Goal: Task Accomplishment & Management: Manage account settings

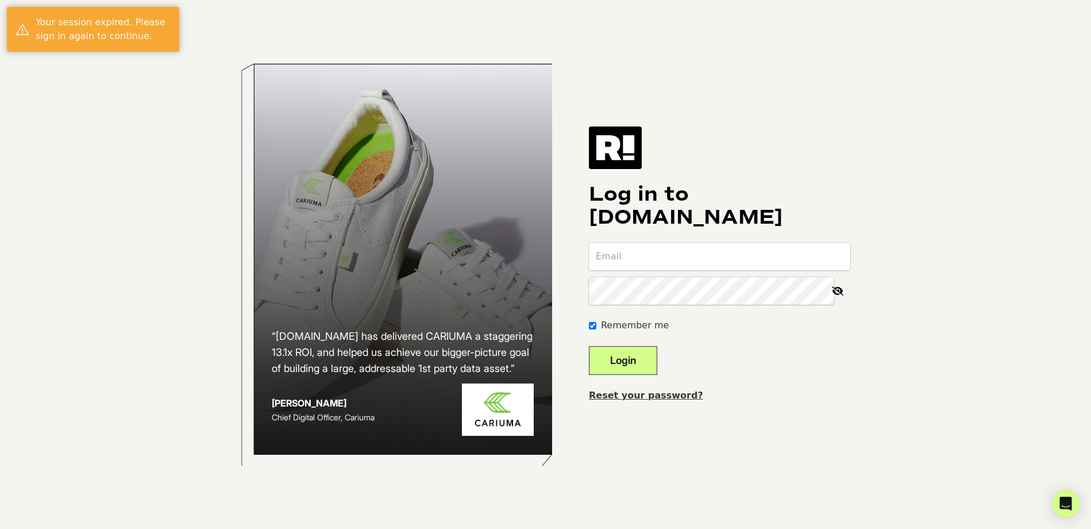
type input "[PERSON_NAME][EMAIL_ADDRESS][DOMAIN_NAME]"
click at [649, 361] on button "Login" at bounding box center [623, 360] width 68 height 29
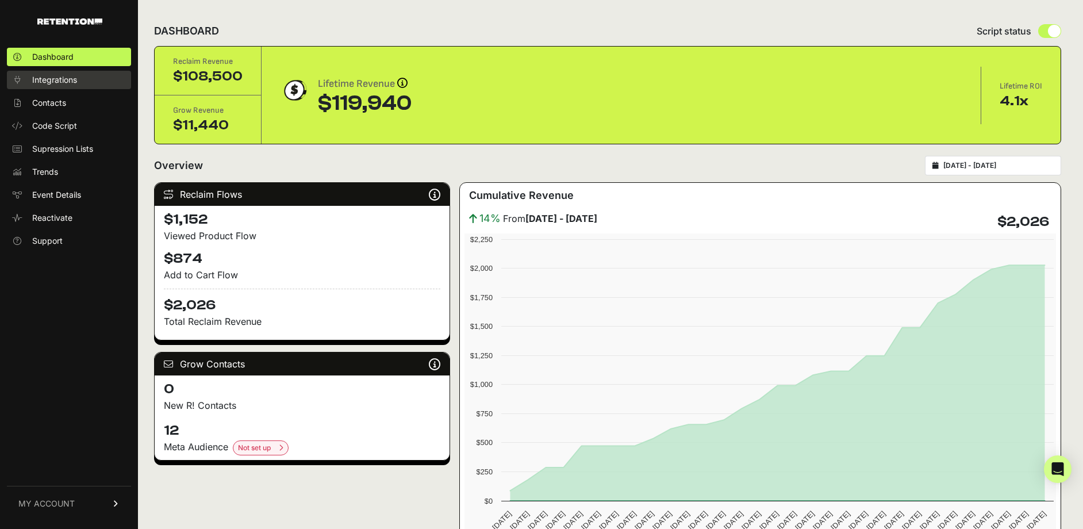
click at [63, 84] on span "Integrations" at bounding box center [54, 79] width 45 height 11
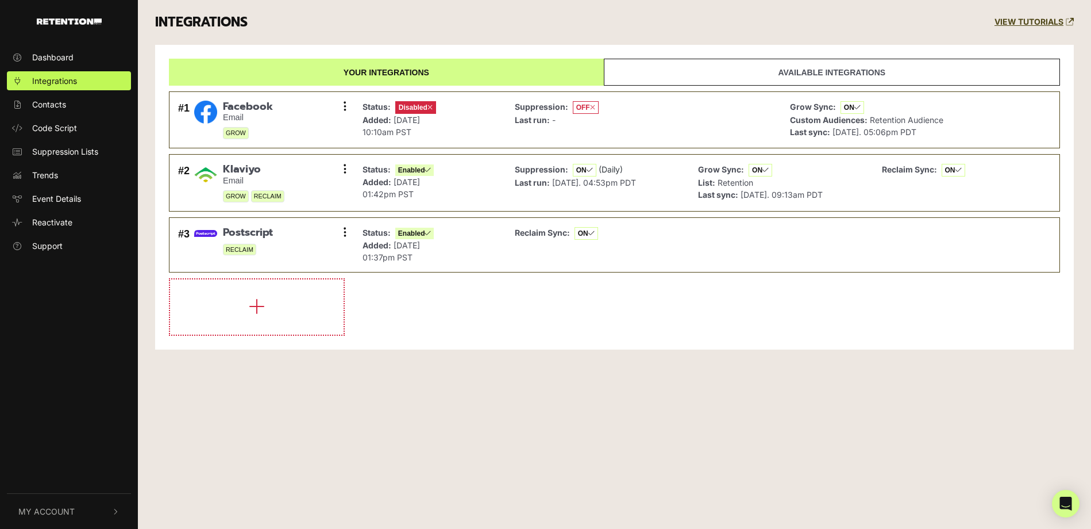
click at [721, 69] on link "Available integrations" at bounding box center [832, 72] width 456 height 27
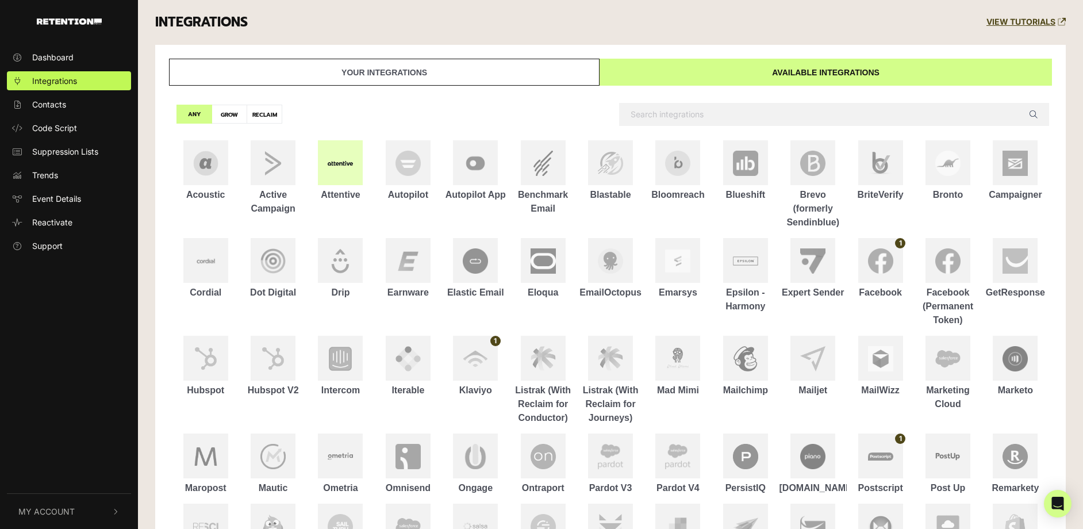
click at [344, 171] on div at bounding box center [340, 162] width 45 height 45
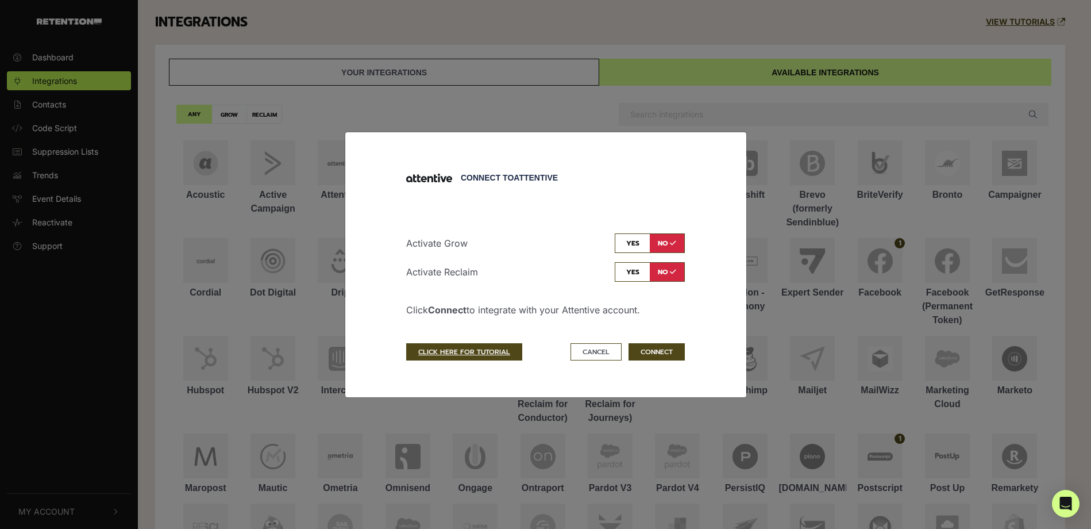
drag, startPoint x: 654, startPoint y: 352, endPoint x: 533, endPoint y: 256, distance: 155.0
click at [533, 256] on form "Activate Grow yes no Activate Reclaim yes no Click Connect to integrate with yo…" at bounding box center [545, 280] width 279 height 159
click at [632, 268] on input "checkbox" at bounding box center [650, 272] width 70 height 20
checkbox input "true"
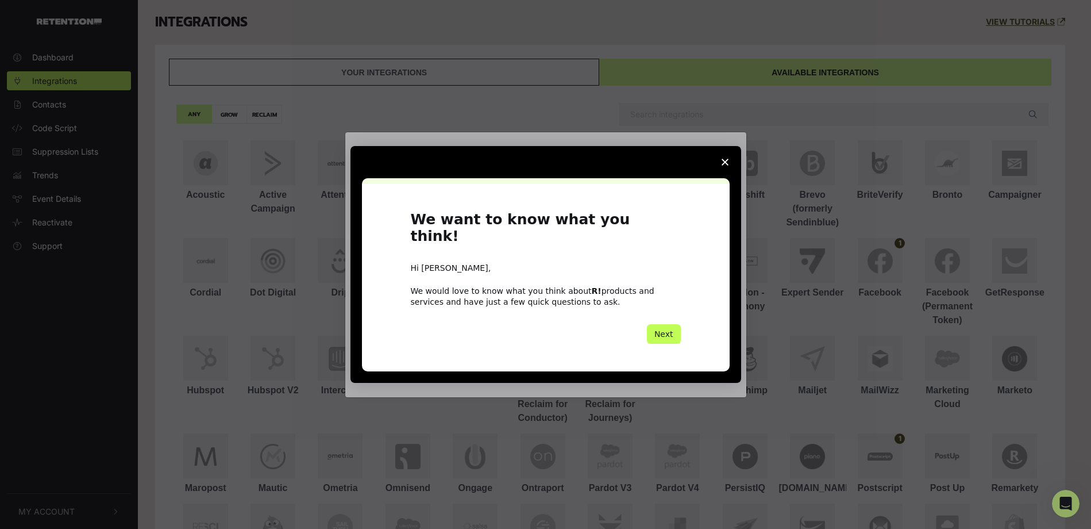
click at [672, 324] on button "Next" at bounding box center [664, 334] width 34 height 20
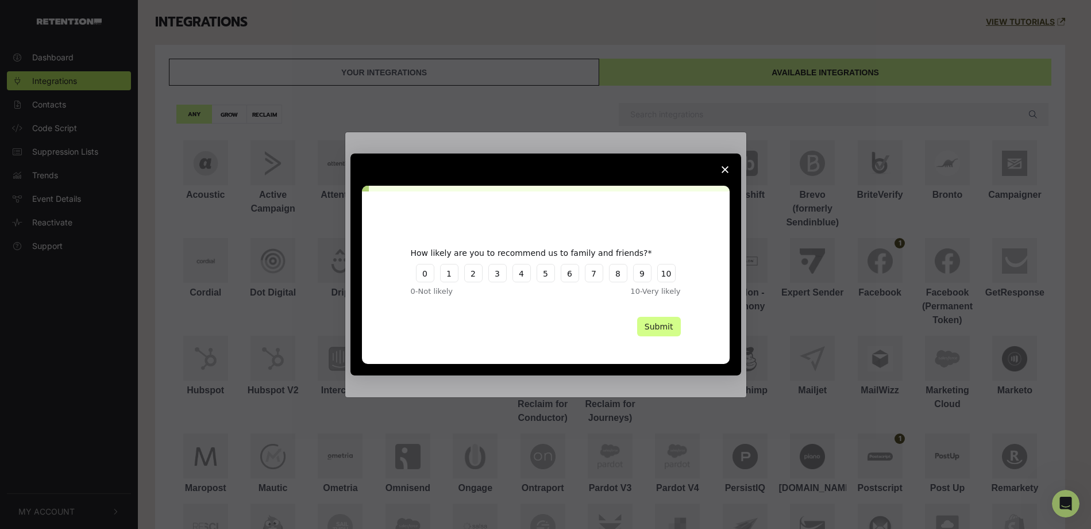
click at [725, 162] on span "Close survey" at bounding box center [725, 169] width 32 height 32
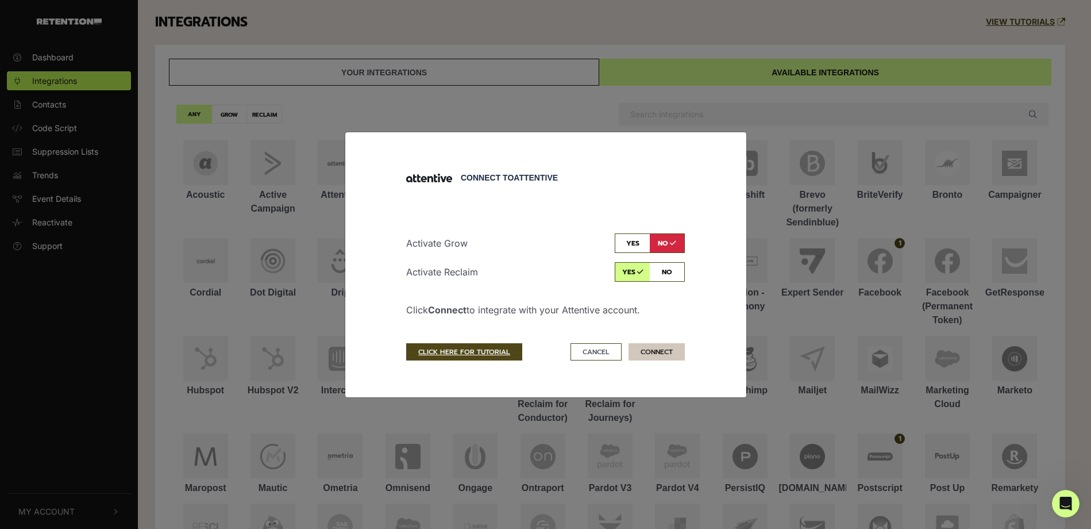
click at [664, 348] on button "CONNECT" at bounding box center [657, 351] width 56 height 17
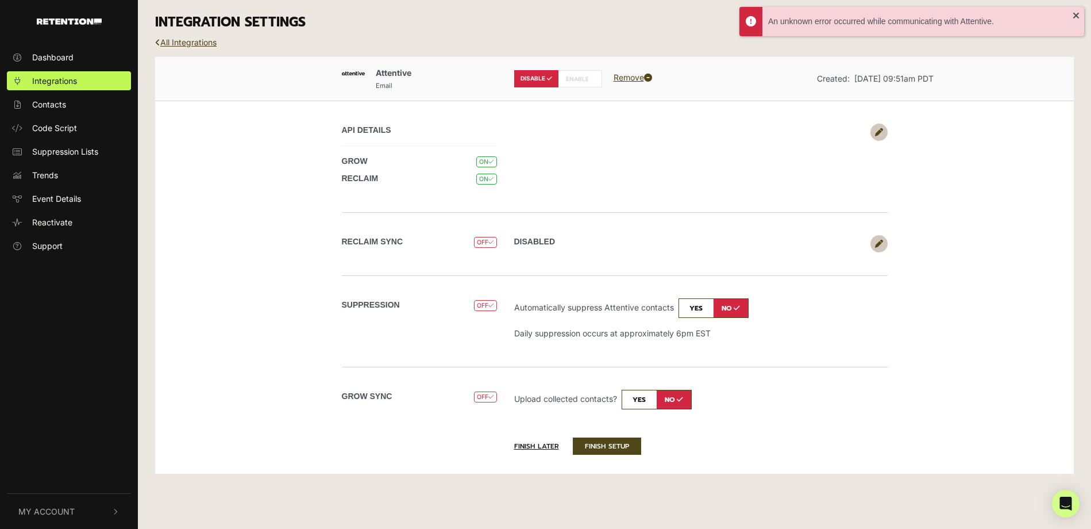
click at [705, 310] on input "checkbox" at bounding box center [714, 308] width 70 height 20
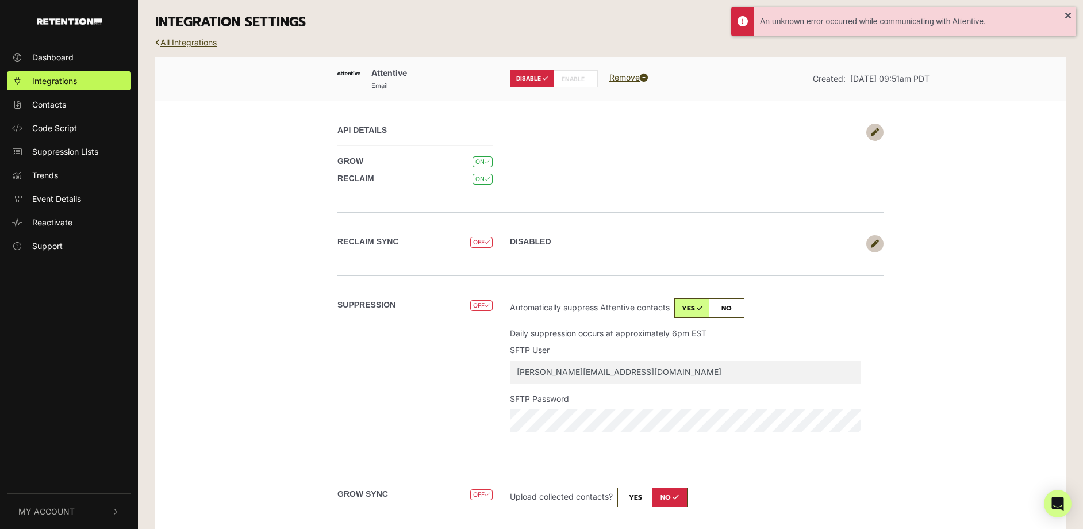
click at [740, 306] on input "checkbox" at bounding box center [709, 308] width 70 height 20
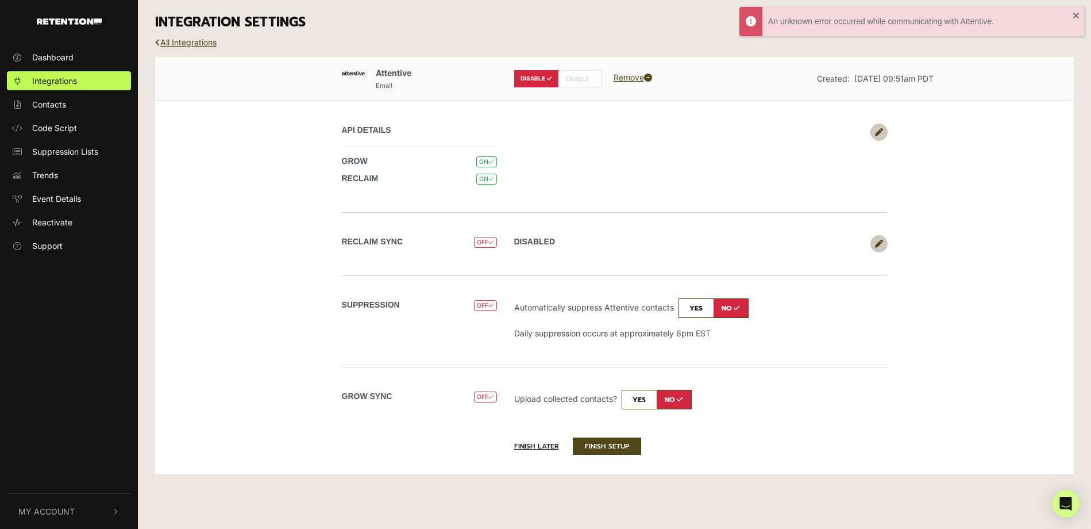
click at [705, 308] on input "checkbox" at bounding box center [714, 308] width 70 height 20
checkbox input "true"
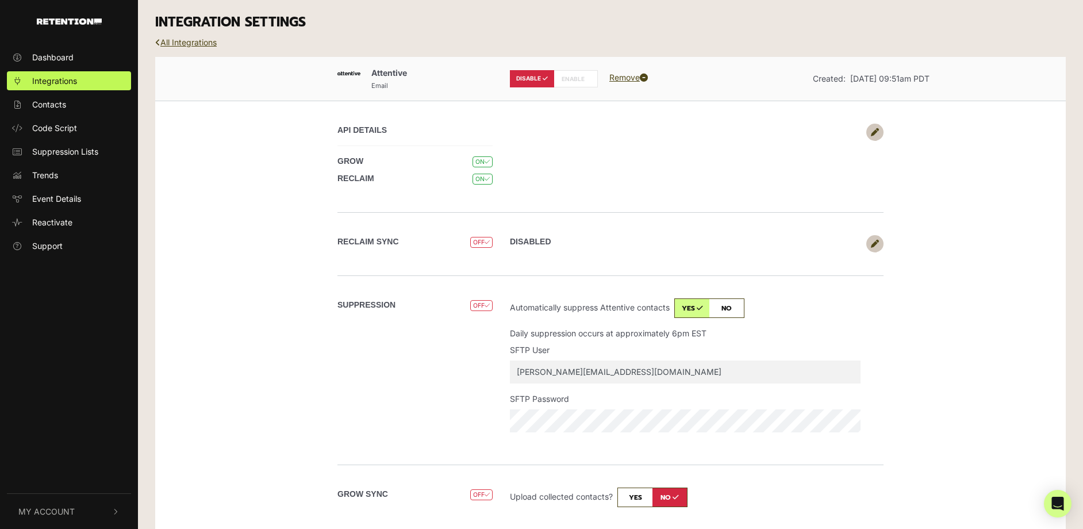
click at [485, 239] on icon at bounding box center [487, 242] width 5 height 6
click at [869, 241] on link at bounding box center [874, 243] width 17 height 17
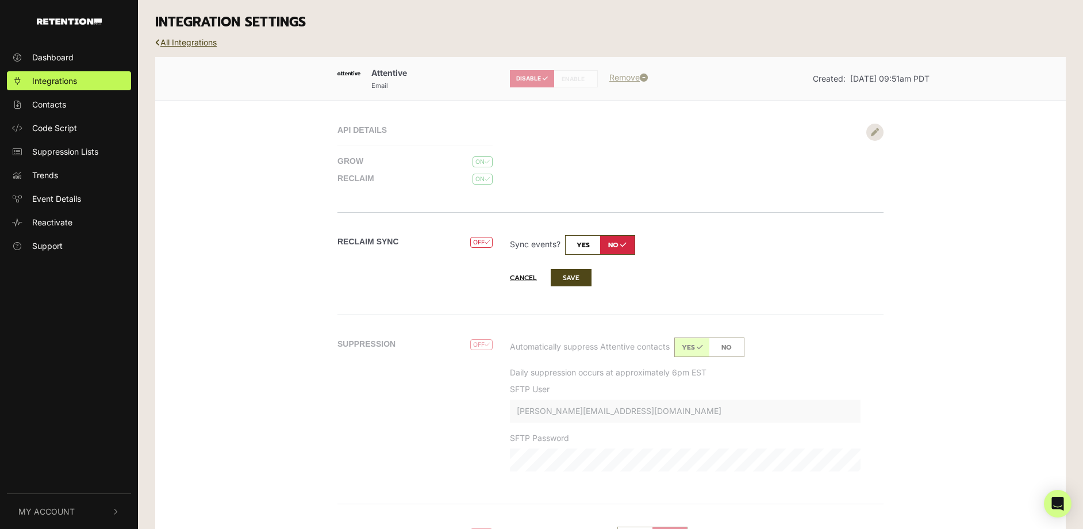
click at [578, 244] on input "checkbox" at bounding box center [600, 245] width 70 height 20
checkbox input "true"
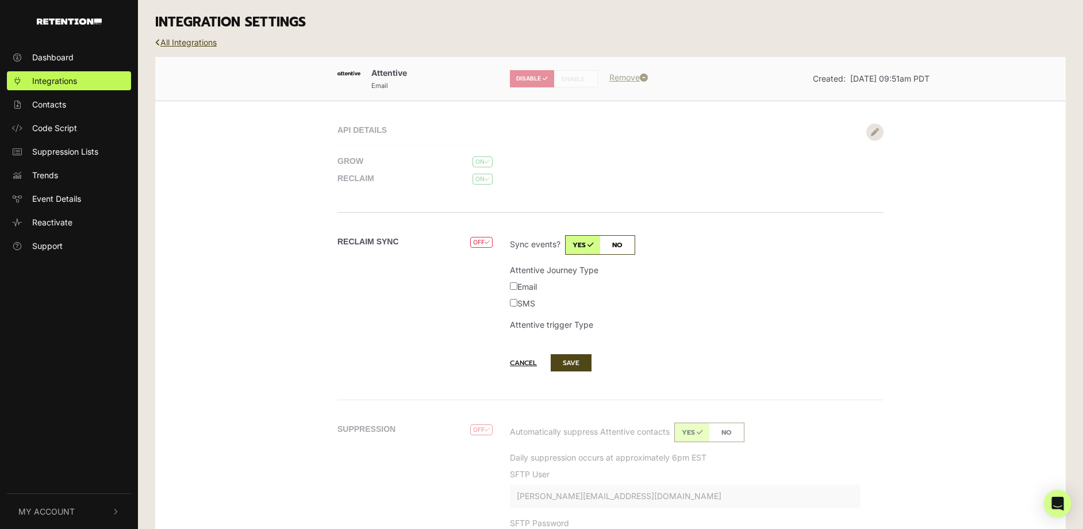
drag, startPoint x: 513, startPoint y: 286, endPoint x: 515, endPoint y: 293, distance: 6.7
click at [513, 286] on input "Email" at bounding box center [513, 285] width 7 height 7
checkbox input "true"
click at [513, 302] on input "SMS" at bounding box center [513, 302] width 7 height 7
checkbox input "true"
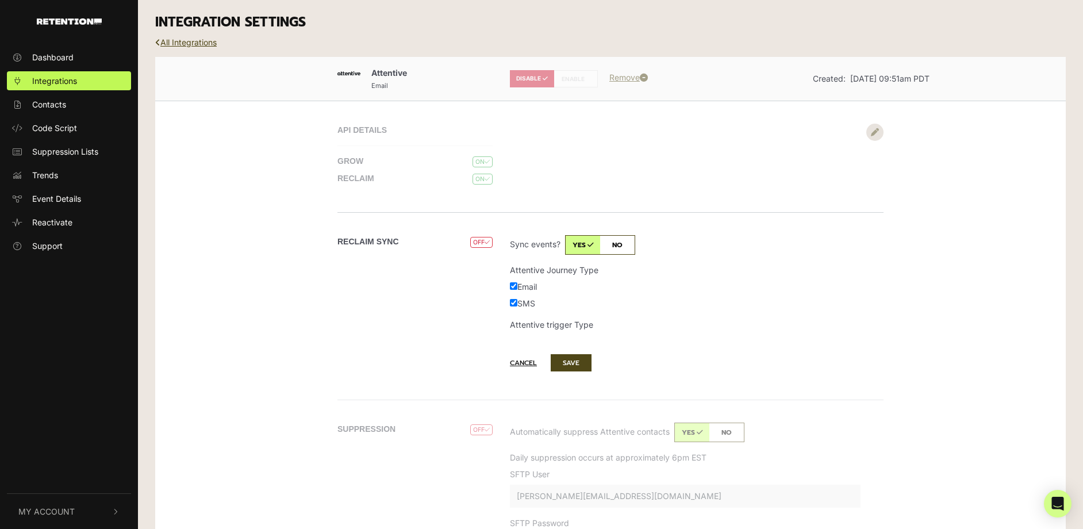
click at [564, 362] on button "SAVE" at bounding box center [571, 362] width 41 height 17
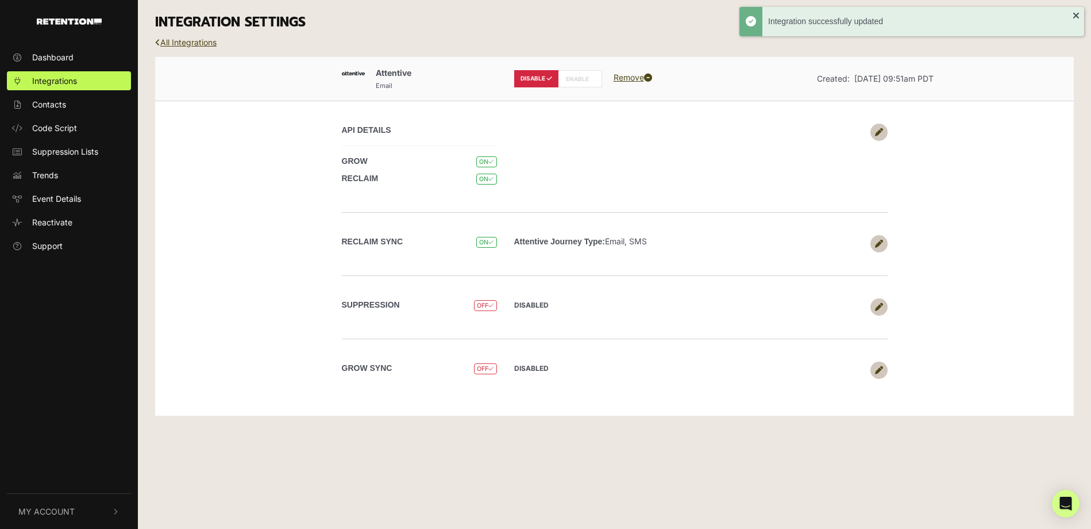
drag, startPoint x: 485, startPoint y: 303, endPoint x: 822, endPoint y: 305, distance: 336.8
click at [486, 303] on span "OFF" at bounding box center [485, 305] width 22 height 11
click at [878, 310] on icon at bounding box center [879, 307] width 8 height 8
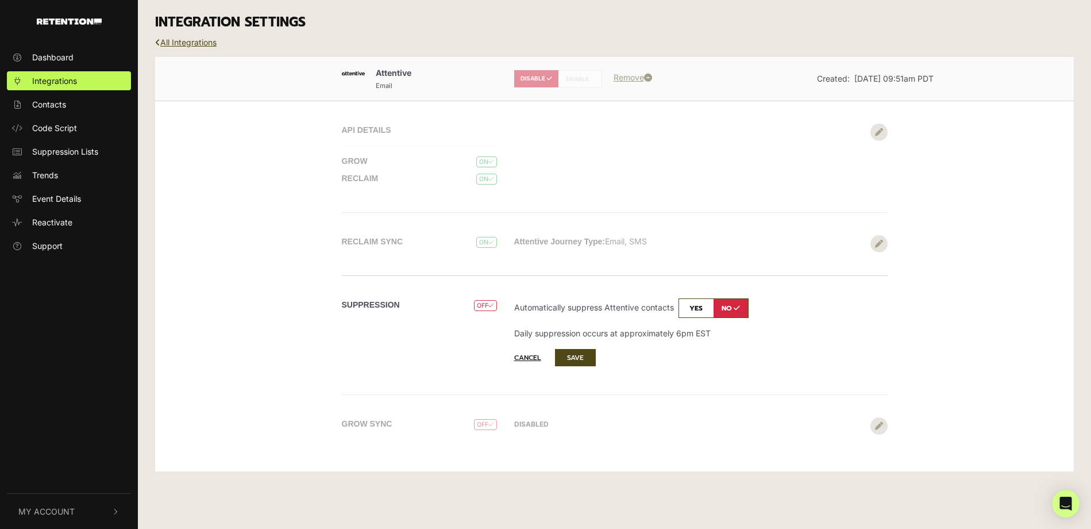
click at [701, 315] on input "checkbox" at bounding box center [714, 308] width 70 height 20
checkbox input "true"
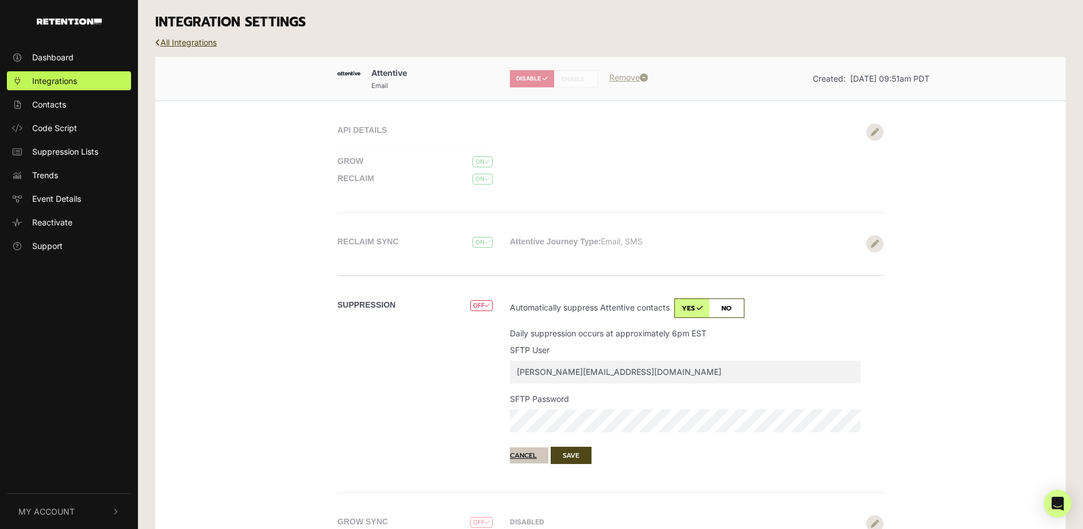
click at [525, 454] on button "Cancel" at bounding box center [529, 455] width 39 height 16
